Goal: Navigation & Orientation: Find specific page/section

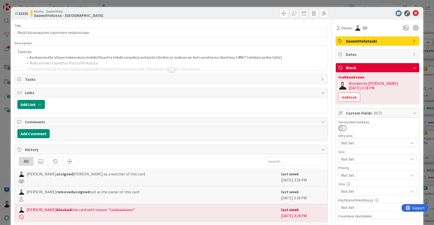
click at [173, 68] on div at bounding box center [172, 70] width 6 height 4
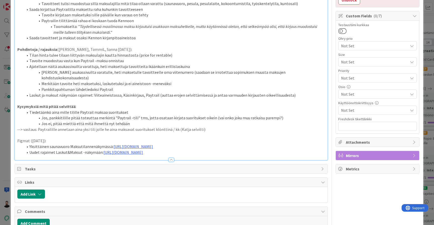
scroll to position [106, 0]
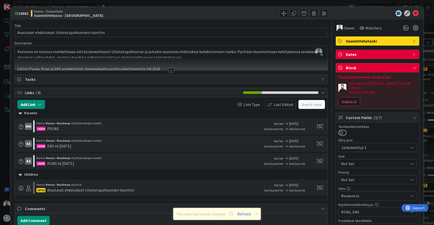
scroll to position [303, 0]
click at [172, 71] on div at bounding box center [172, 70] width 6 height 4
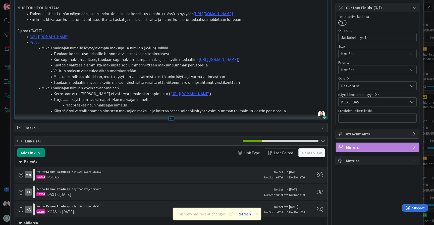
scroll to position [105, 0]
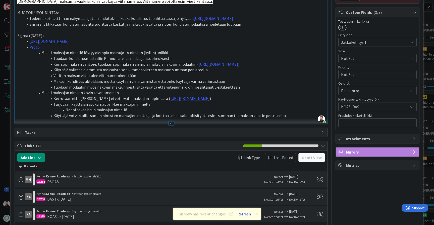
click at [246, 44] on li "https://www.figma.com/design/s06ePFuGvSFkRRSBp8p43G/Reskontra?node-id=26886-161…" at bounding box center [174, 41] width 302 height 6
drag, startPoint x: 246, startPoint y: 44, endPoint x: 30, endPoint y: 42, distance: 215.7
click at [30, 42] on li "https://www.figma.com/design/s06ePFuGvSFkRRSBp8p43G/Reskontra?node-id=26886-161…" at bounding box center [174, 41] width 302 height 6
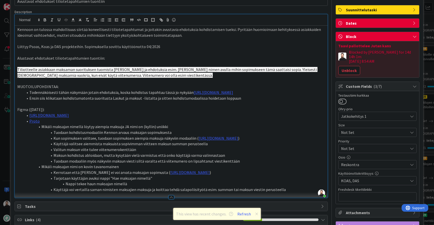
scroll to position [22, 0]
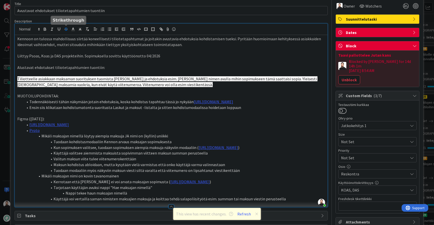
click at [66, 31] on icon "button" at bounding box center [66, 29] width 5 height 5
click at [259, 127] on li "https://www.figma.com/design/s06ePFuGvSFkRRSBp8p43G/Reskontra?node-id=26886-161…" at bounding box center [174, 125] width 302 height 6
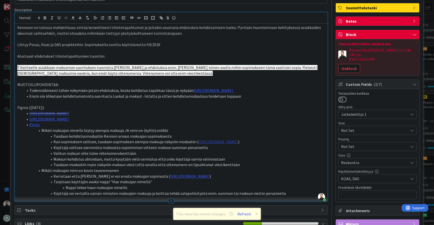
scroll to position [34, 0]
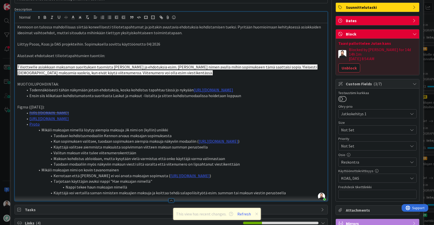
click at [201, 136] on li "Tuodaan kohdistusmodaaliin Kennon arvaus maksajan sopimuksesta" at bounding box center [174, 136] width 302 height 6
click at [204, 133] on li "Mikäli maksajan nimellä löytyy aiempia maksuja JA nimi on (kyllin) uniikki" at bounding box center [174, 130] width 302 height 6
click at [123, 132] on li "Mikäli maksajan nimellä löytyy aiempia maksuja JA nimi on (kyllin) uniikki" at bounding box center [174, 130] width 302 height 6
click at [75, 132] on li "Mikäli maksajan nimellä löytyy aiempia maksuja tai JA nimi on (kyllin) uniikki" at bounding box center [174, 130] width 302 height 6
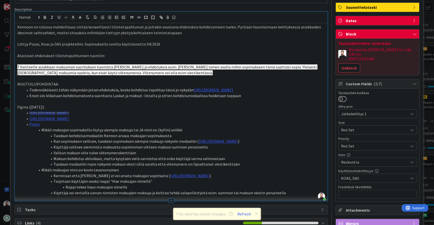
click at [136, 133] on li "Mikäli maksajan sopimuksilla löytyy aiempia maksuja tai JA nimi on (kyllin) uni…" at bounding box center [174, 130] width 302 height 6
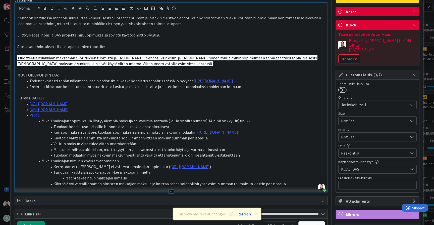
scroll to position [43, 0]
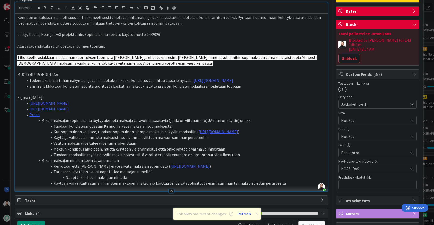
click at [171, 129] on li "Tuodaan kohdistusmodaaliin Kennon arvaus maksajan sopimuksesta" at bounding box center [174, 126] width 302 height 6
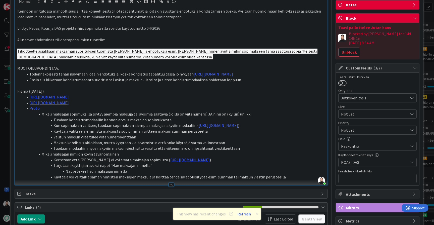
drag, startPoint x: 166, startPoint y: 134, endPoint x: 47, endPoint y: 128, distance: 119.3
click at [47, 128] on li "Kun sopimuksen valitsee, tuodaan sopimuksen aiempia maksuja näkyviin modaaliin …" at bounding box center [174, 125] width 302 height 6
click at [262, 114] on li "Mikäli maksajan sopimuksilla löytyy aiempia maksuja tai avoimia saatavia (joill…" at bounding box center [174, 114] width 302 height 6
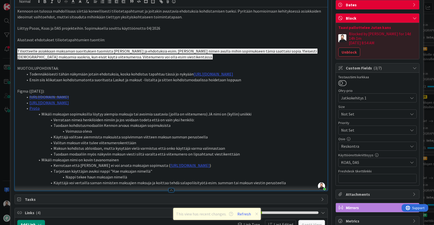
click at [200, 130] on li "Voimassa oleva" at bounding box center [174, 131] width 302 height 6
click at [202, 128] on li "Tuodaan kohdistusmodaaliin Kennon arvaus maksajan sopimuksista" at bounding box center [174, 125] width 302 height 6
click at [197, 134] on li "Voimassa oleva" at bounding box center [174, 131] width 302 height 6
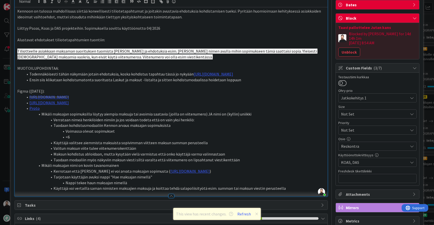
click at [66, 139] on li "<6" at bounding box center [174, 137] width 302 height 6
click at [132, 139] on li "<=6" at bounding box center [174, 137] width 302 height 6
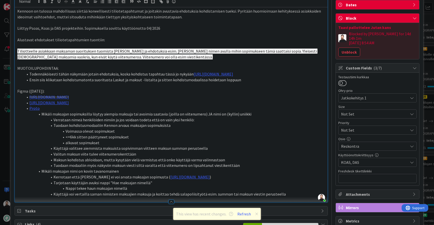
click at [232, 162] on li "Maksun kohdistus abloidaan, mutta kysytään vielä varmistus että onko käyttäjä v…" at bounding box center [174, 160] width 302 height 6
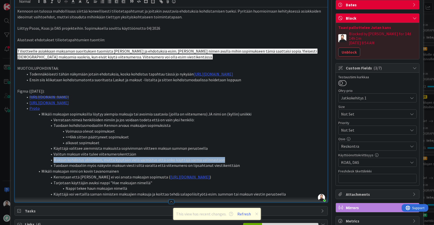
drag, startPoint x: 232, startPoint y: 162, endPoint x: 45, endPoint y: 160, distance: 186.8
click at [45, 160] on li "Maksun kohdistus abloidaan, mutta kysytään vielä varmistus että onko käyttäjä v…" at bounding box center [174, 160] width 302 height 6
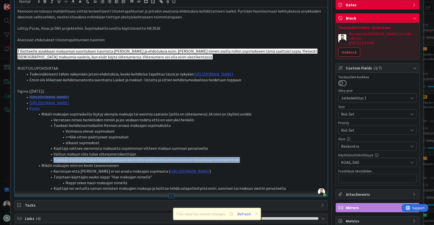
drag, startPoint x: 239, startPoint y: 160, endPoint x: 53, endPoint y: 162, distance: 185.5
click at [53, 162] on li "Tuodaan modaaliin myös näkyviin maksun viesti siltä varalta että viitenumero on…" at bounding box center [174, 160] width 302 height 6
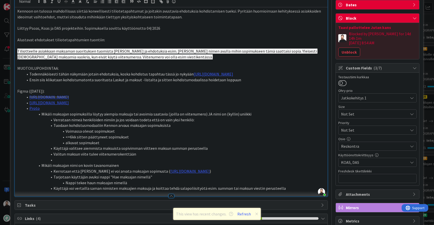
click at [256, 111] on li "Proto" at bounding box center [174, 108] width 302 height 6
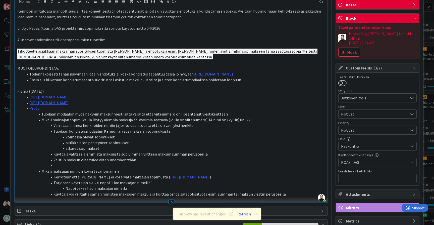
click at [80, 116] on li "Tuodaan modaaliin myös näkyviin maksun viesti siltä varalta että viitenumero on…" at bounding box center [174, 114] width 302 height 6
click at [180, 163] on li "Valitun maksun viite tulee viitenumerokenttään" at bounding box center [174, 160] width 302 height 6
click at [176, 168] on li at bounding box center [174, 165] width 302 height 6
click at [117, 155] on li "Käyttäjä valitsee aiemmista maksuista sopivimman viitteen maksun summan peruste…" at bounding box center [174, 154] width 302 height 6
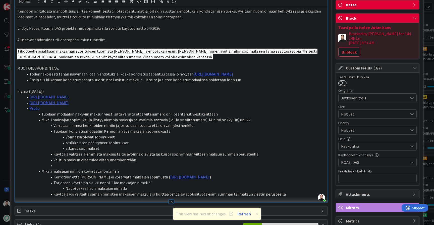
click at [79, 161] on li "Valitun maksun viite tulee viitenumerokenttään" at bounding box center [174, 160] width 302 height 6
click at [120, 167] on li at bounding box center [174, 165] width 302 height 6
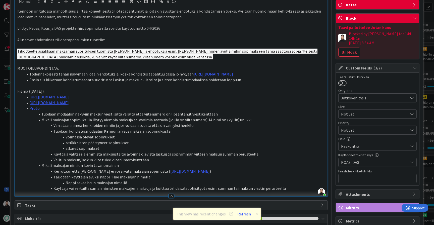
click at [139, 167] on li "Mikäli maksajan nimi on kovin tavanomainen" at bounding box center [174, 165] width 302 height 6
click at [84, 127] on li "Verrataan nimeä henkilöiden nimiin ja jos voidaan todeta että on vain yksi henk…" at bounding box center [174, 125] width 302 height 6
click at [185, 167] on li "Mikäli maksajan nimi on kovin tavanomainen tai Kenno tunnistaa että Henkilöi" at bounding box center [174, 165] width 302 height 6
click at [198, 167] on li "Mikäli maksajan nimi on kovin tavanomainen tai Kenno tunnistaa että Henkilöi" at bounding box center [174, 165] width 302 height 6
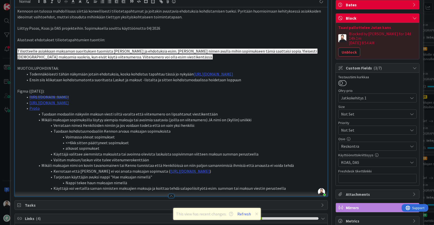
click at [147, 174] on li "Kerrotaan että Kenno ei voi arvata maksajan sopimusta ( https://www.figma.com/d…" at bounding box center [174, 171] width 302 height 6
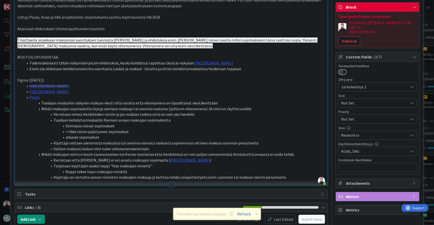
scroll to position [63, 0]
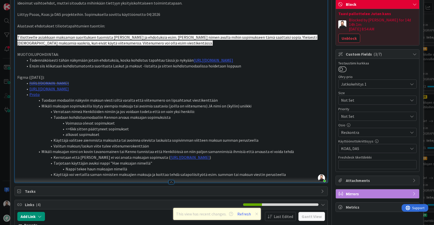
click at [163, 166] on li "Tarjotaan käyttäjän avuksi nappi "Hae maksajan nimellä"" at bounding box center [174, 163] width 302 height 6
click at [161, 172] on li "Nappi tekee haun maksajan nimellä" at bounding box center [174, 169] width 302 height 6
click at [286, 177] on li "Käyttäjä voi vertailla saman nimisten maksajien maksuja ja koittaa tehdä salapo…" at bounding box center [174, 174] width 302 height 6
click at [274, 172] on li "Nappi tekee haun maksajan nimellä" at bounding box center [174, 169] width 302 height 6
click at [280, 177] on li "Käyttäjä voi vertailla saman nimisten maksajien maksuja ja koittaa tehdä salapo…" at bounding box center [174, 174] width 302 height 6
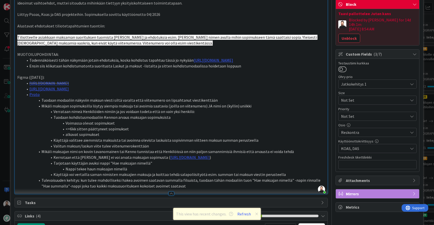
click at [139, 189] on li "Tulevaisuuden kehitys: kun tulee mahdolliseksi hakea avoimen saatavan summalla …" at bounding box center [174, 182] width 302 height 11
click at [181, 189] on li "Tulevaisuuden kehitys: kun tulee mahdolliseksi hakea avoimen saatavan summalla …" at bounding box center [174, 182] width 302 height 11
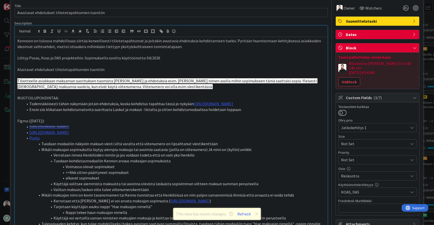
scroll to position [28, 0]
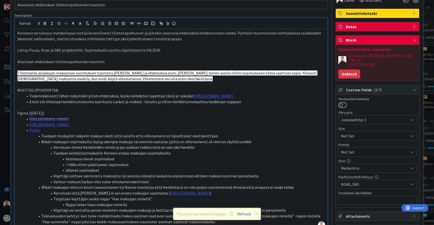
click at [353, 69] on button "Unblock" at bounding box center [350, 73] width 22 height 9
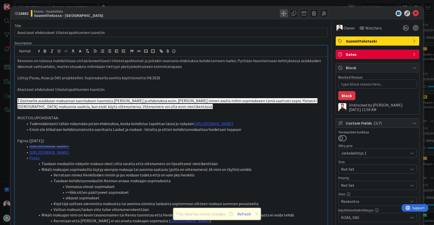
scroll to position [0, 0]
click at [285, 13] on span at bounding box center [284, 13] width 8 height 8
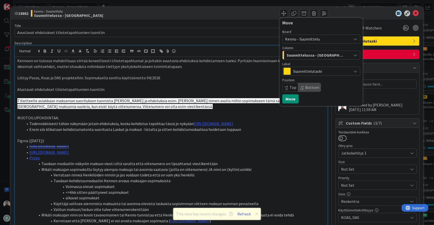
click at [311, 72] on span "Suunnittelutaski" at bounding box center [321, 71] width 56 height 7
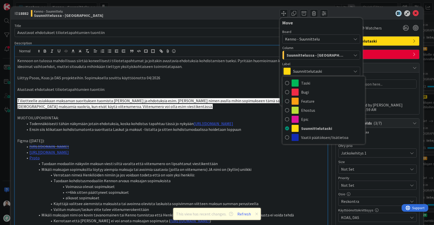
click at [311, 72] on span "Suunnittelutaski" at bounding box center [321, 71] width 56 height 7
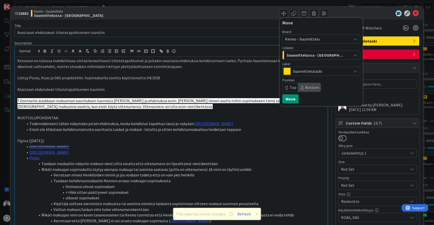
click at [318, 57] on span "Suunnittelussa - Rautalangat" at bounding box center [316, 55] width 58 height 7
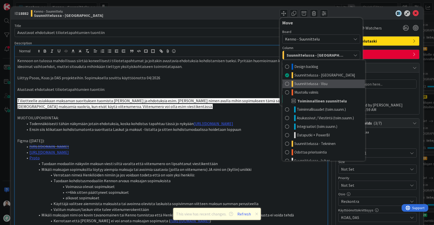
click at [316, 83] on span "Suunnittelussa - Visu" at bounding box center [311, 84] width 33 height 6
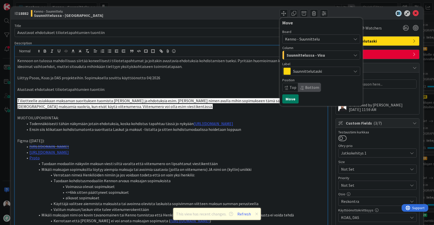
click at [296, 99] on button "Move" at bounding box center [291, 98] width 16 height 9
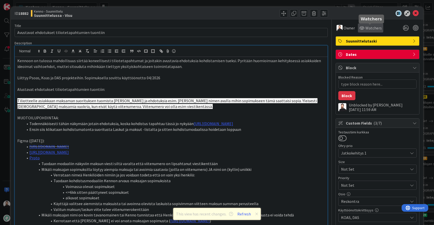
click at [369, 24] on div "Watchers" at bounding box center [370, 27] width 25 height 9
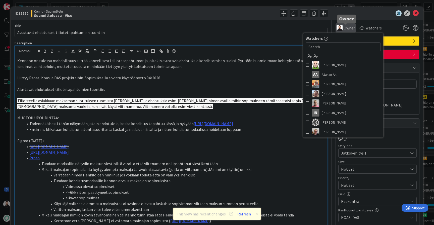
click at [350, 30] on span "Owner" at bounding box center [349, 28] width 11 height 6
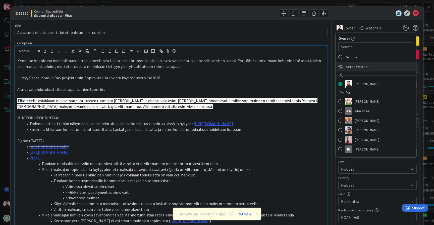
click at [351, 64] on span "Set as Watcher" at bounding box center [357, 67] width 23 height 8
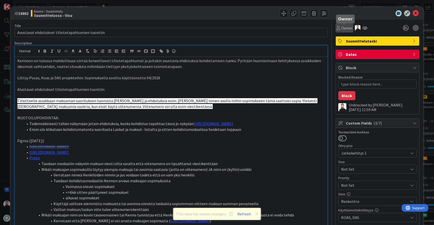
click at [346, 28] on span "Owner" at bounding box center [346, 28] width 11 height 6
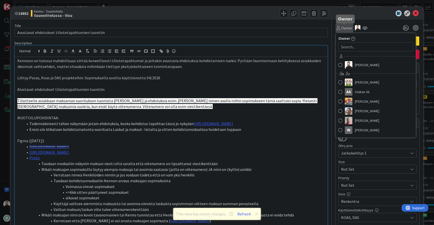
type textarea "x"
click at [350, 47] on input "text" at bounding box center [376, 46] width 75 height 9
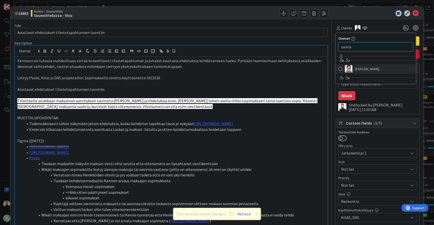
type input "sanna"
click at [364, 71] on span "Sanna Mattila" at bounding box center [367, 69] width 24 height 8
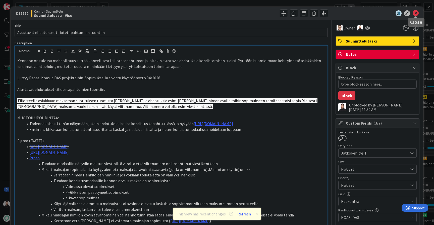
click at [417, 13] on icon at bounding box center [416, 13] width 6 height 6
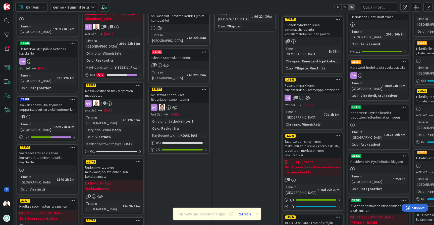
scroll to position [309, 0]
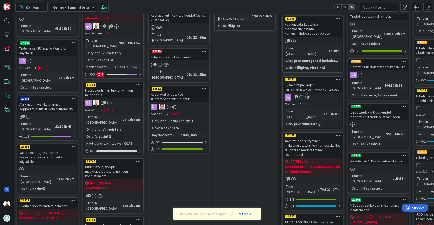
click at [112, 163] on div "Uuden hyvitystyypin muokkaus/poisto ennen sen kohdistumista" at bounding box center [113, 171] width 59 height 16
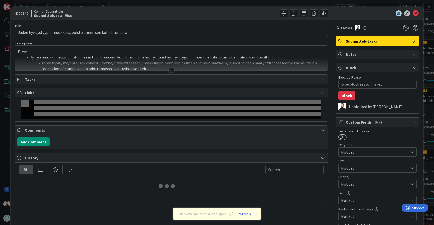
type textarea "x"
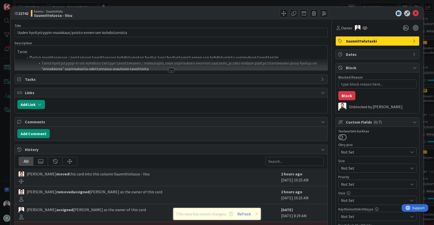
click at [174, 70] on div at bounding box center [171, 64] width 313 height 13
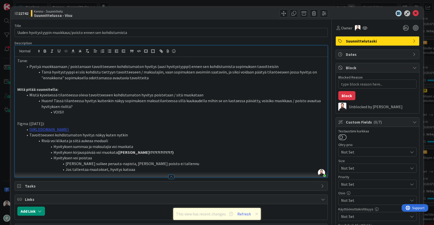
click at [6, 137] on div "ID 22742 Kenno - Suunnittelu Suunnittelussa - Visu Title 59 / 128 Uuden hyvitys…" at bounding box center [217, 112] width 434 height 225
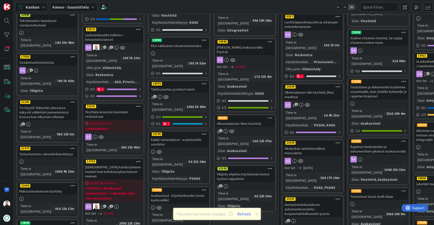
scroll to position [115, 0]
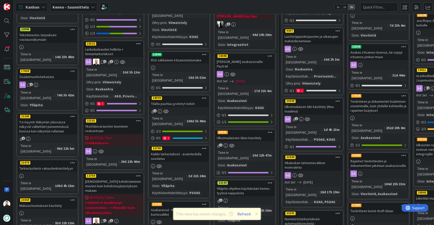
click at [114, 123] on div "Yksittäisvarausten tuominen reskontraan" at bounding box center [113, 128] width 59 height 11
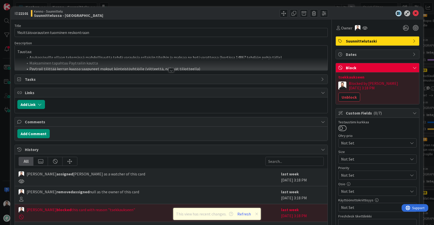
click at [171, 71] on div at bounding box center [172, 70] width 6 height 4
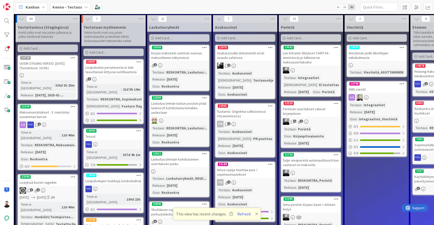
scroll to position [0, 331]
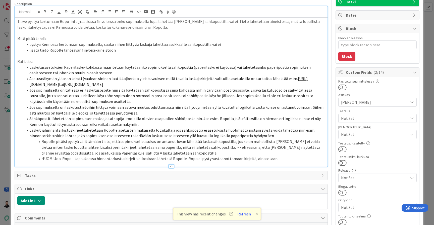
scroll to position [29, 0]
